Goal: Transaction & Acquisition: Purchase product/service

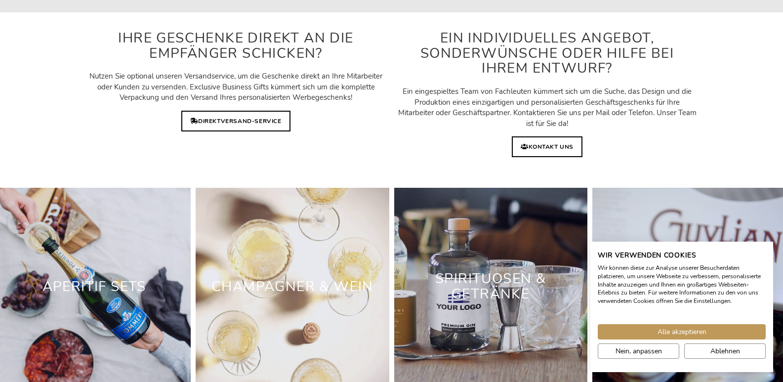
scroll to position [2873, 0]
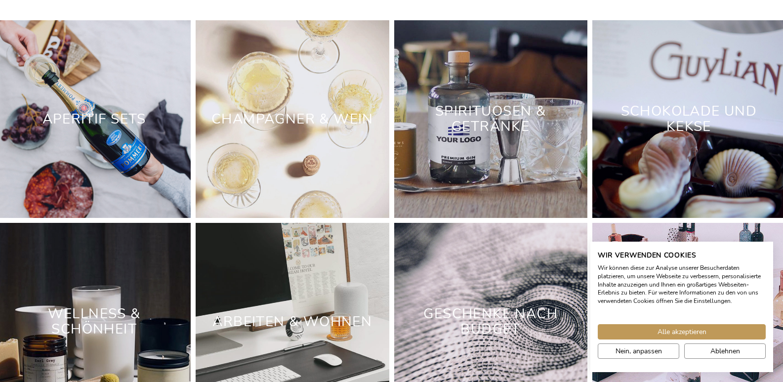
click at [101, 329] on link "Wellness & Schönheit" at bounding box center [94, 322] width 93 height 34
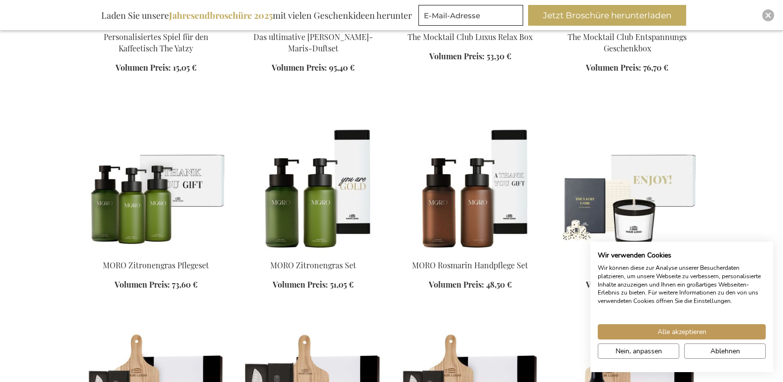
scroll to position [804, 0]
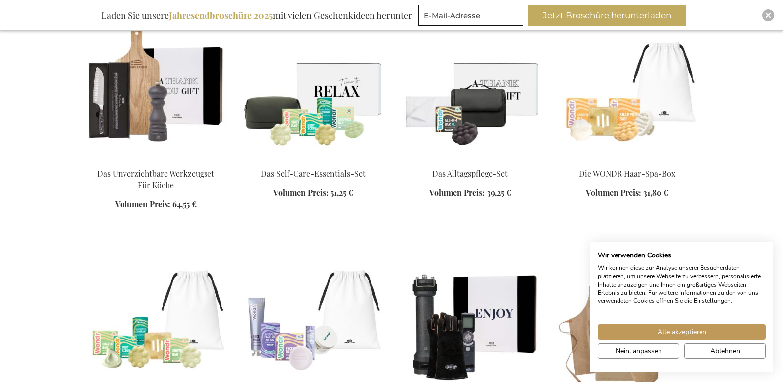
scroll to position [1357, 0]
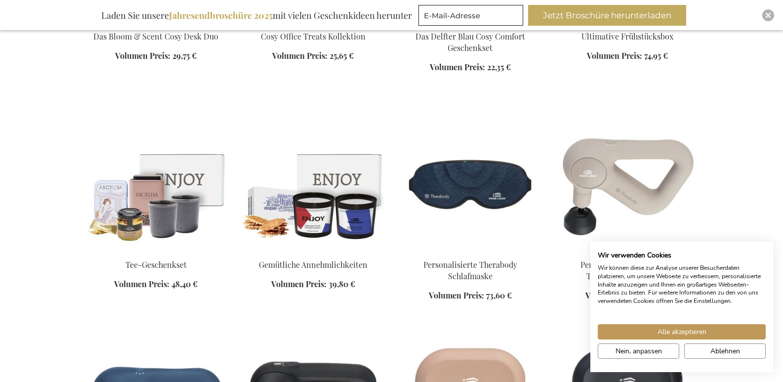
scroll to position [1673, 0]
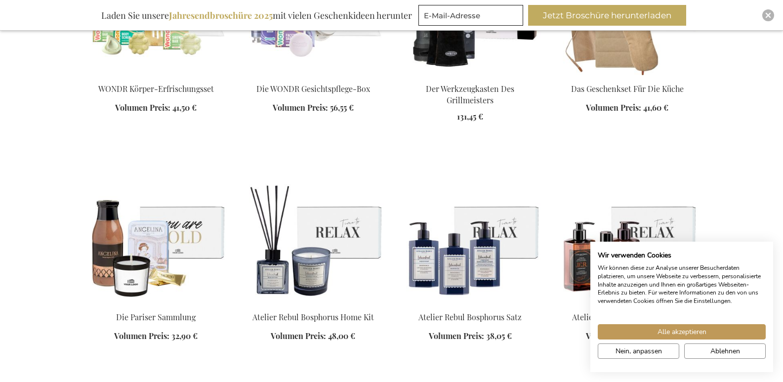
scroll to position [1116, 0]
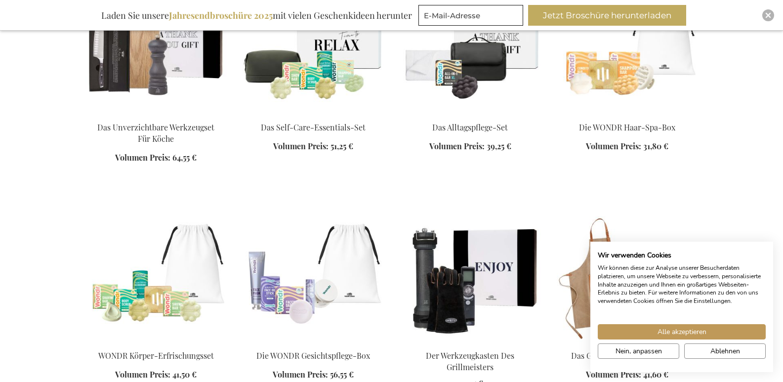
scroll to position [811, 0]
